Goal: Task Accomplishment & Management: Manage account settings

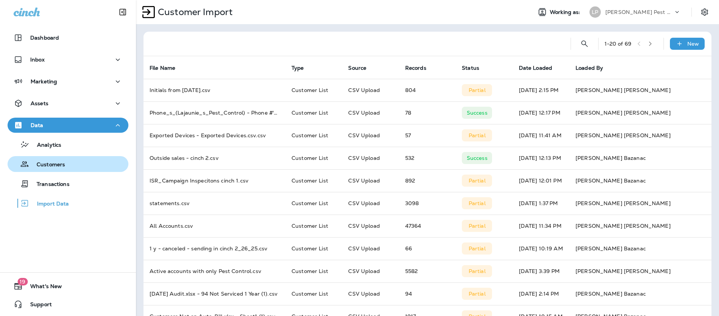
click at [45, 167] on p "Customers" at bounding box center [47, 165] width 36 height 7
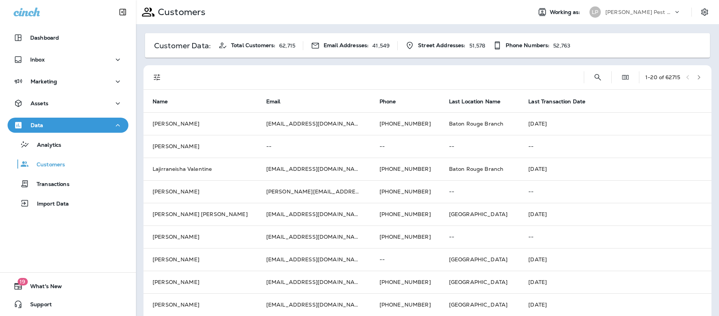
click at [602, 74] on button "Search Customers" at bounding box center [597, 77] width 15 height 15
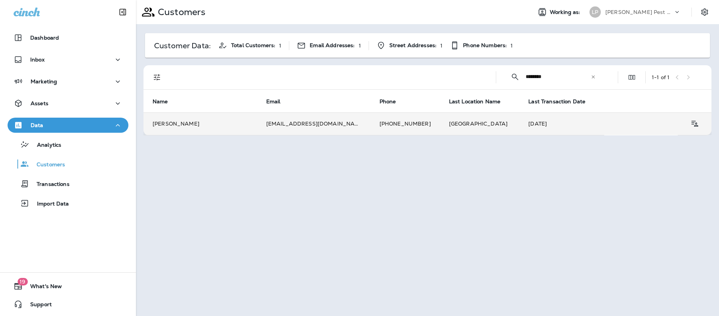
type input "********"
click at [220, 120] on td "[PERSON_NAME]" at bounding box center [200, 123] width 114 height 23
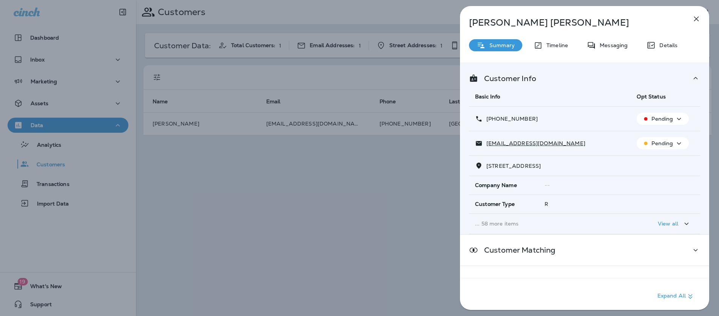
click at [509, 117] on p "[PHONE_NUMBER]" at bounding box center [509, 119] width 55 height 6
click at [682, 225] on icon "button" at bounding box center [686, 223] width 9 height 9
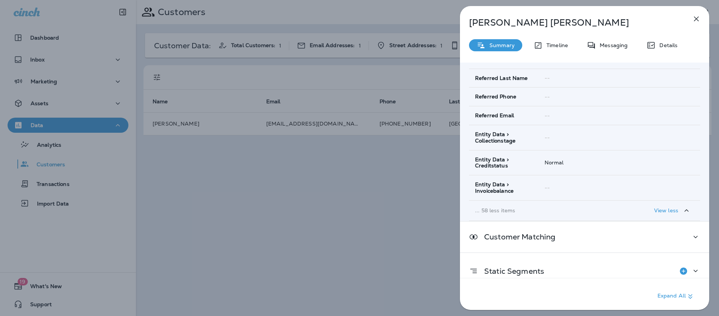
scroll to position [1272, 0]
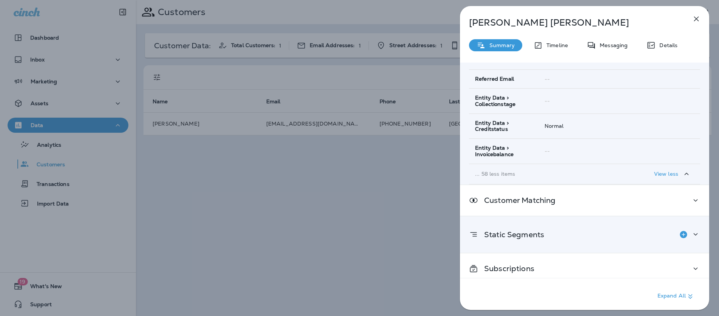
click at [526, 232] on p "Static Segments" at bounding box center [511, 235] width 66 height 6
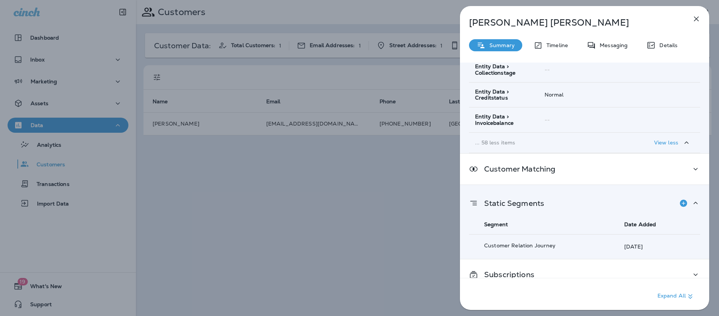
scroll to position [1310, 0]
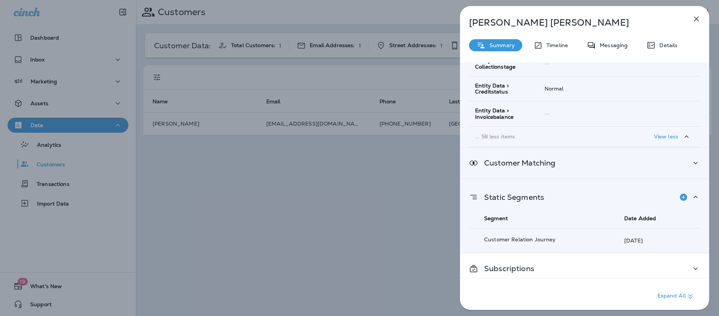
click at [638, 163] on div "Customer Matching" at bounding box center [584, 163] width 249 height 31
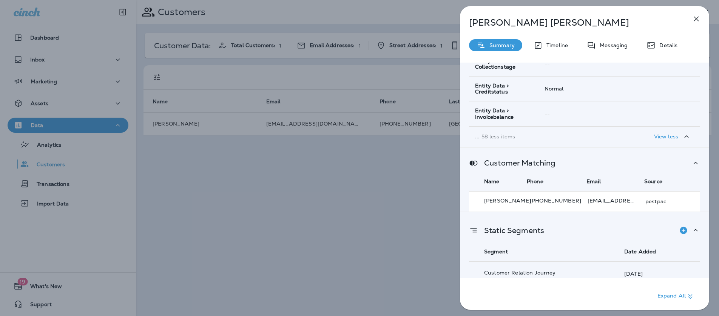
click at [558, 198] on p "[PHONE_NUMBER]" at bounding box center [557, 201] width 57 height 6
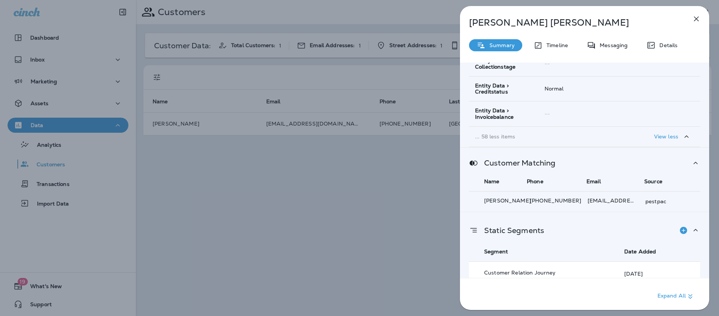
scroll to position [1343, 0]
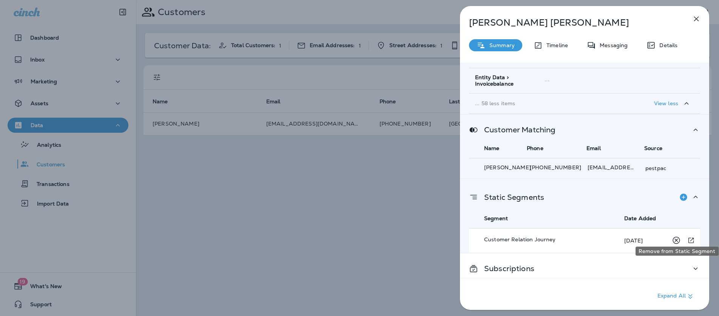
click at [676, 236] on icon "Remove from Static Segment" at bounding box center [675, 240] width 9 height 9
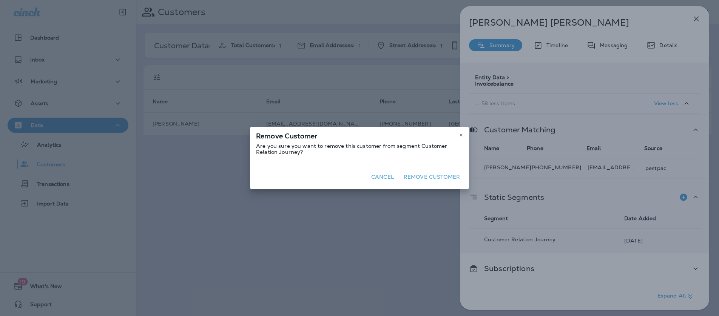
click at [431, 176] on button "Remove Customer" at bounding box center [431, 177] width 62 height 12
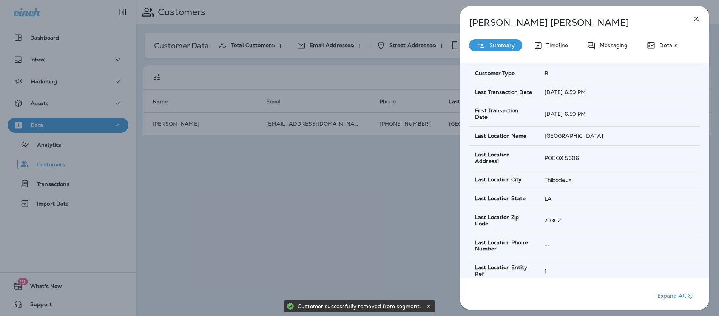
scroll to position [0, 0]
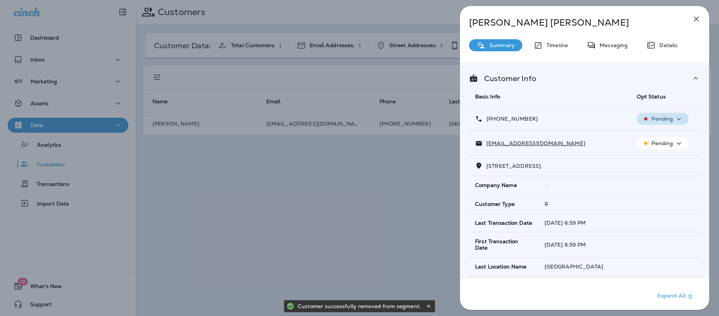
click at [663, 116] on p "Pending" at bounding box center [662, 119] width 22 height 6
click at [655, 136] on p "Opt out" at bounding box center [660, 137] width 20 height 6
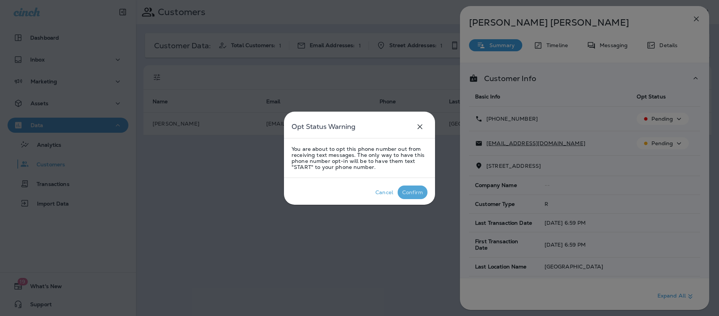
click at [415, 191] on div "Confirm" at bounding box center [412, 192] width 21 height 6
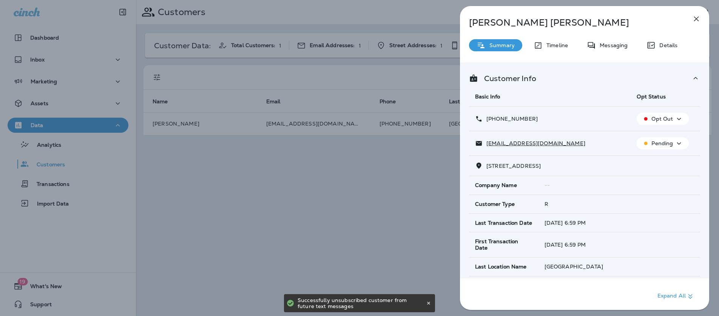
click at [415, 191] on div "[PERSON_NAME] Summary Timeline Messaging Details Customer Info Basic Info Opt S…" at bounding box center [359, 158] width 719 height 316
